Goal: Task Accomplishment & Management: Use online tool/utility

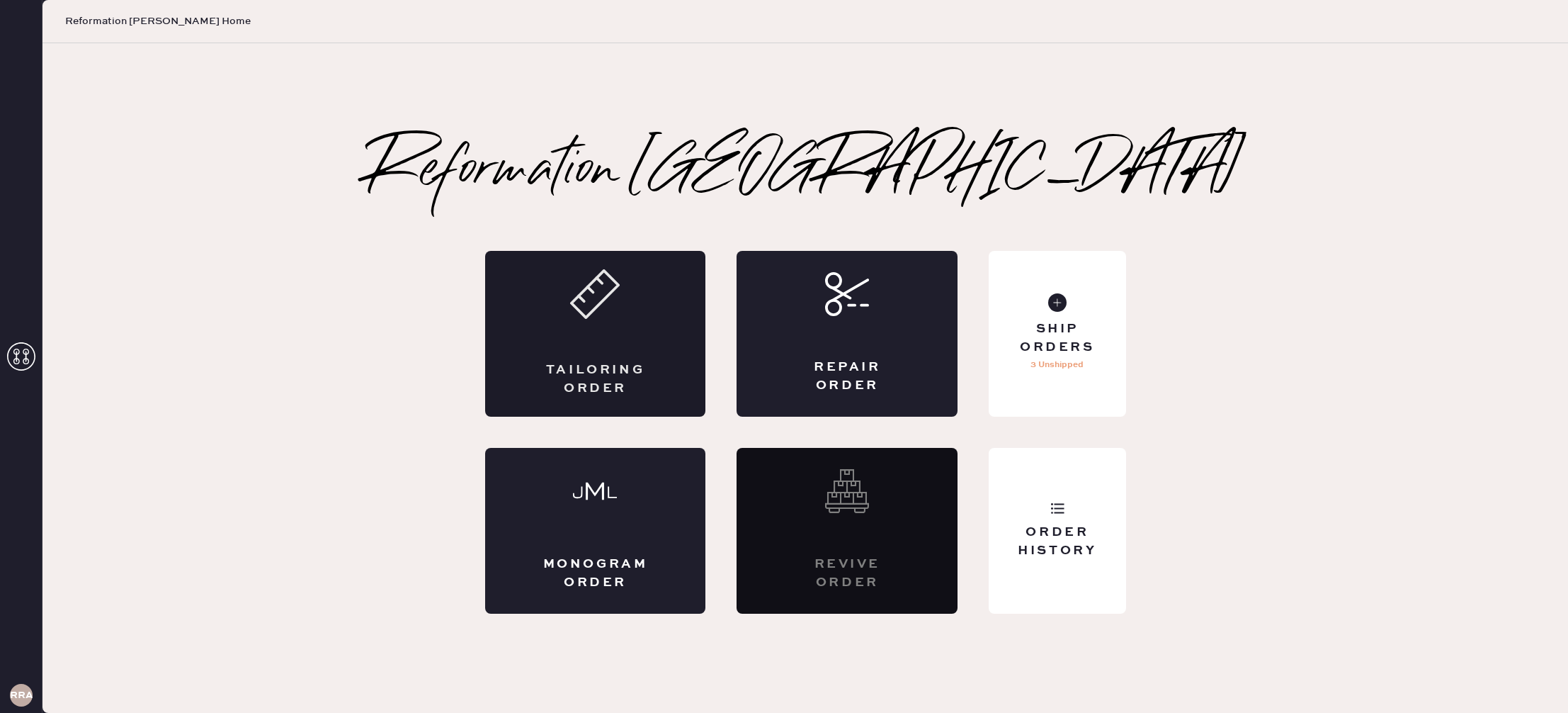
click at [655, 359] on div "Tailoring Order" at bounding box center [595, 334] width 221 height 166
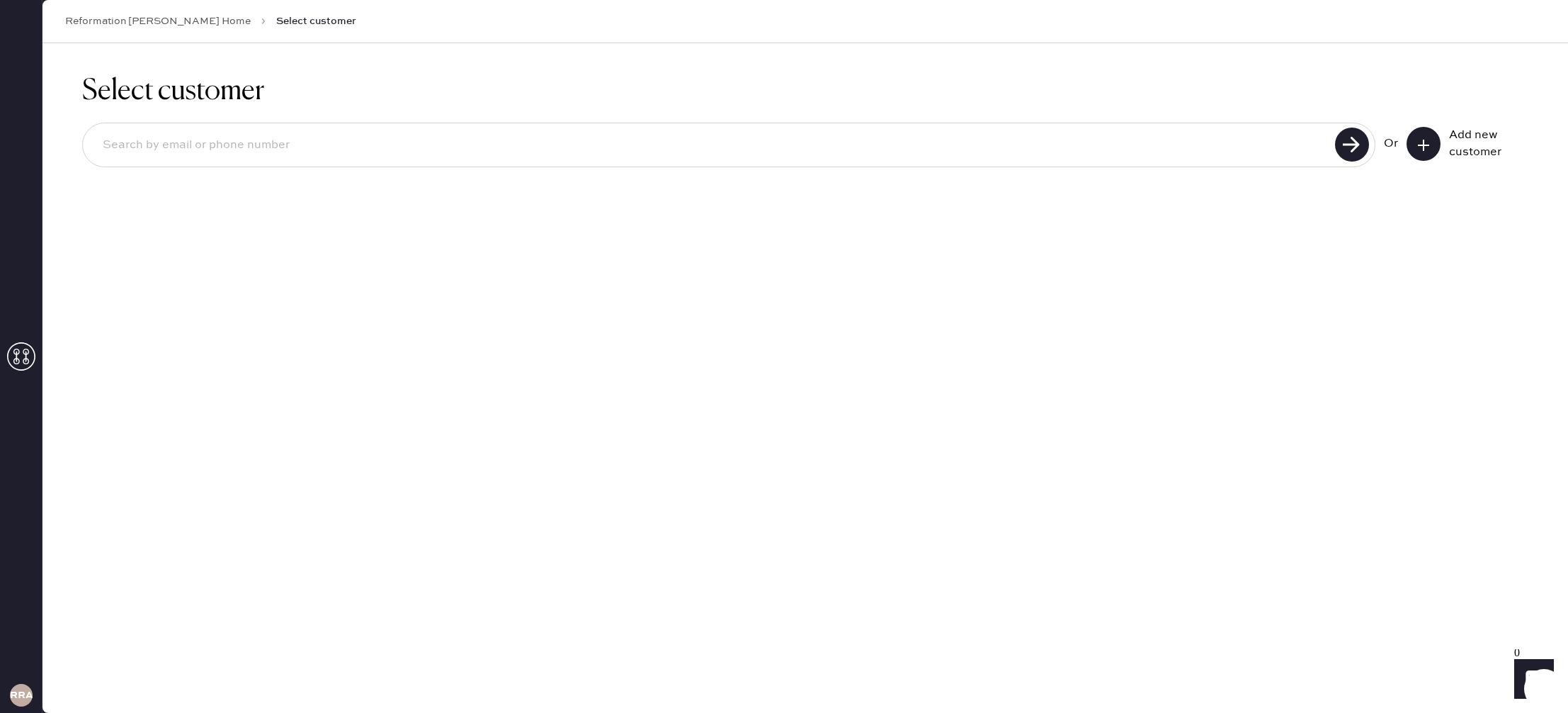
click at [276, 22] on span "Select customer" at bounding box center [316, 22] width 80 height 14
click at [165, 27] on link "Reformation [PERSON_NAME] Home" at bounding box center [158, 22] width 186 height 14
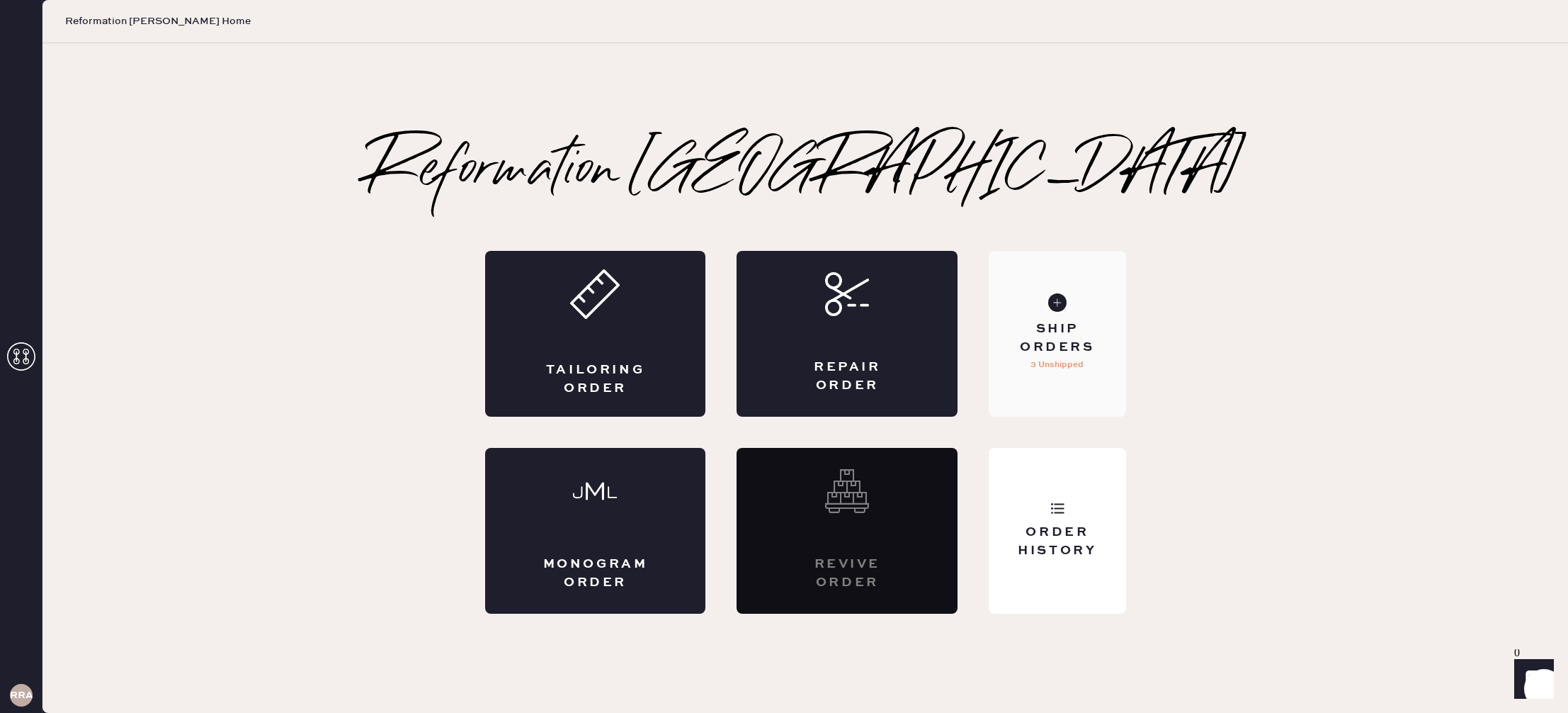
click at [1071, 356] on p "3 Unshipped" at bounding box center [1057, 364] width 53 height 17
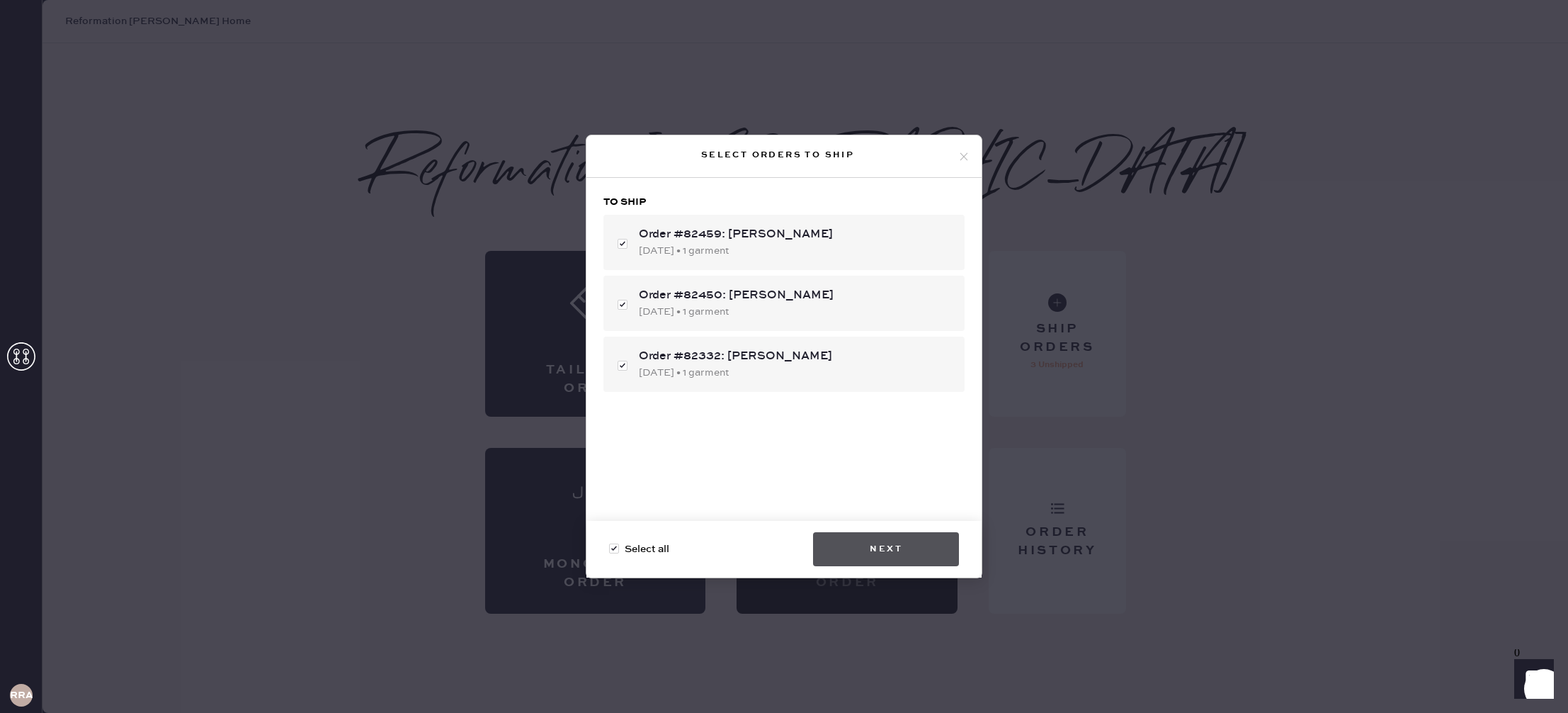
click at [886, 533] on button "Next" at bounding box center [886, 549] width 146 height 34
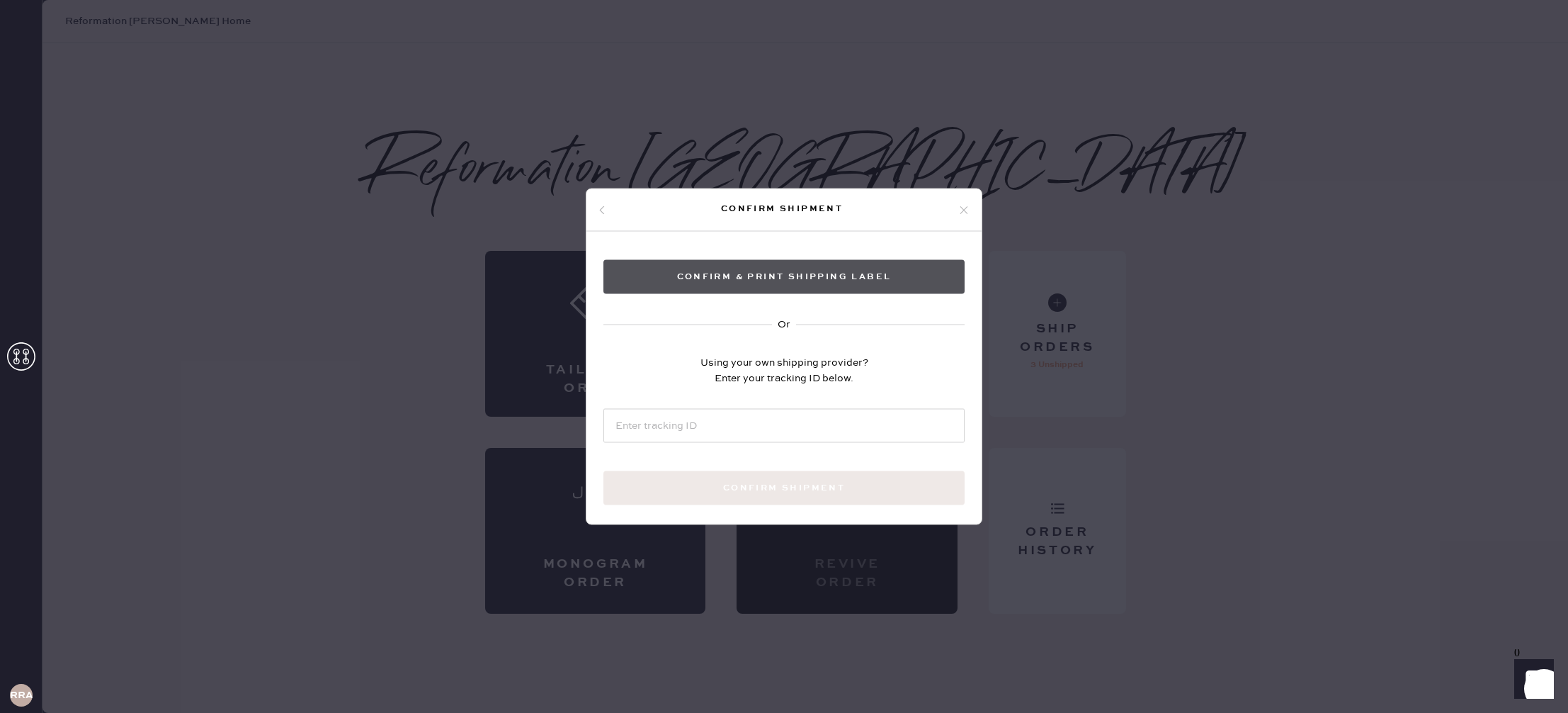
click at [774, 269] on button "Confirm & Print shipping label" at bounding box center [784, 277] width 361 height 34
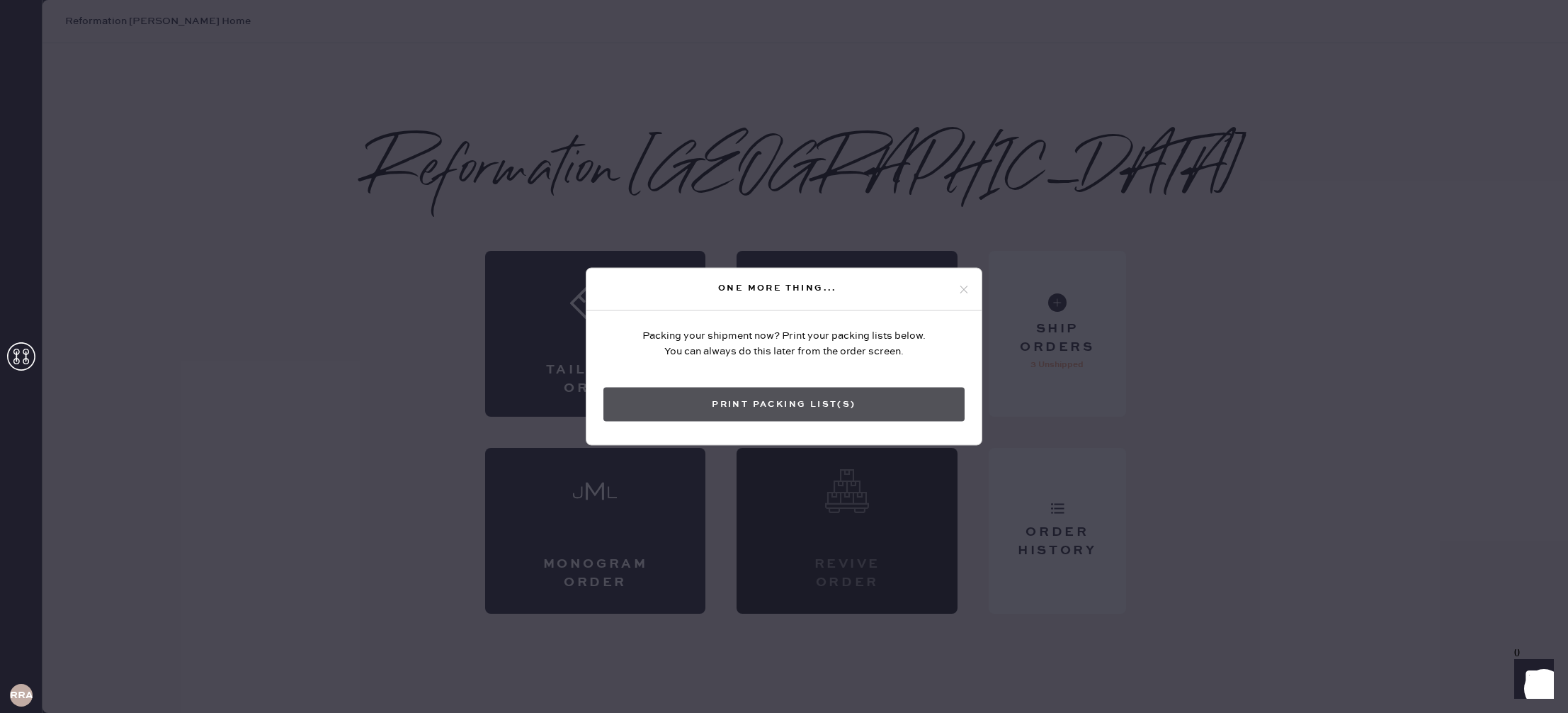
click at [803, 397] on button "Print Packing List(s)" at bounding box center [784, 404] width 361 height 34
